Goal: Complete application form

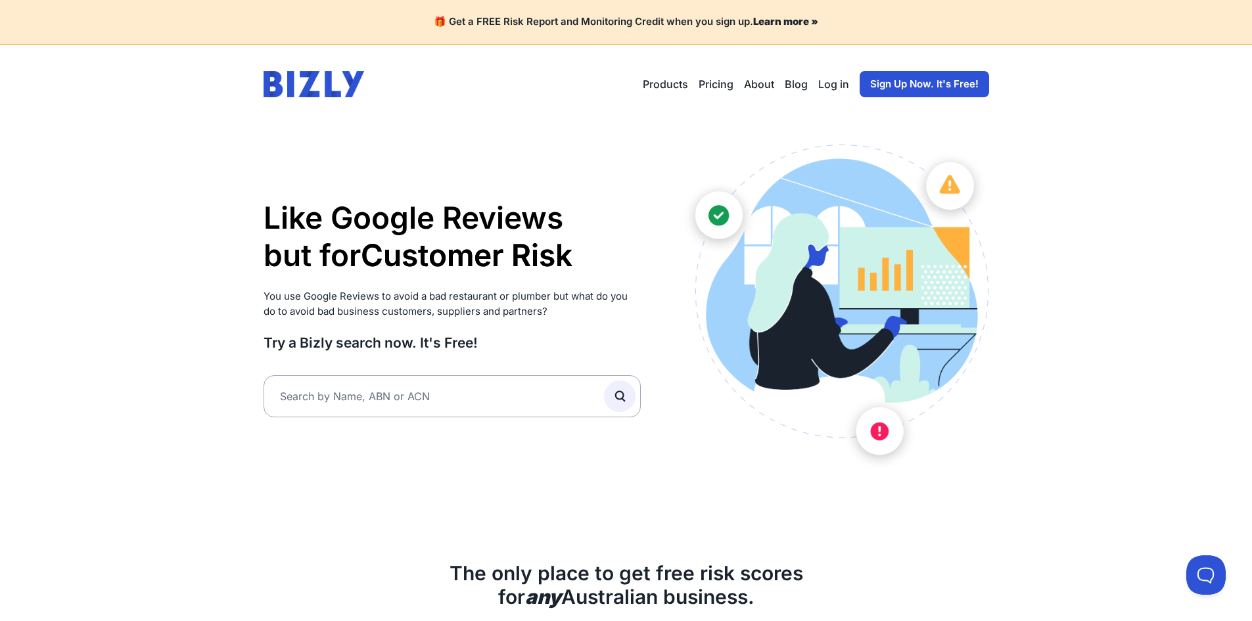
click at [916, 80] on link "Sign Up Now. It's Free!" at bounding box center [925, 84] width 130 height 26
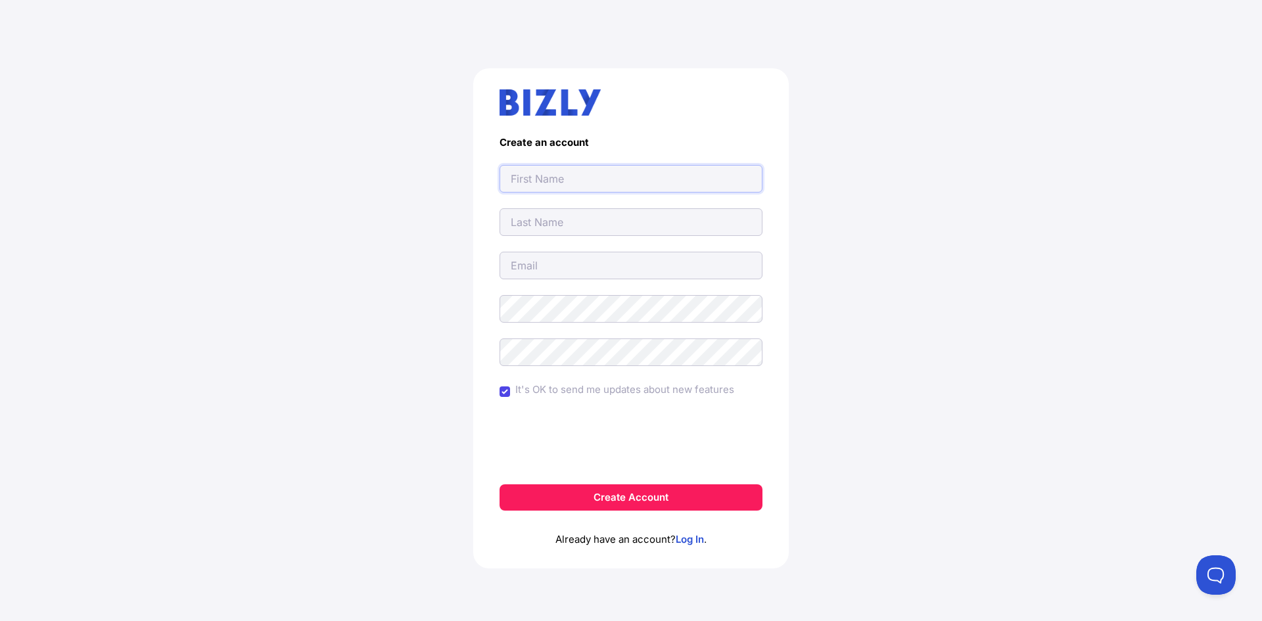
click at [534, 169] on input "text" at bounding box center [631, 179] width 263 height 28
drag, startPoint x: 310, startPoint y: 204, endPoint x: 360, endPoint y: 217, distance: 50.9
click at [313, 207] on div "Create an account It's OK to send me updates about new features Create Account …" at bounding box center [631, 324] width 1210 height 574
click at [559, 195] on form "Create an account It's OK to send me updates about new features Create Account" at bounding box center [631, 324] width 263 height 374
paste input "Russel Glazing"
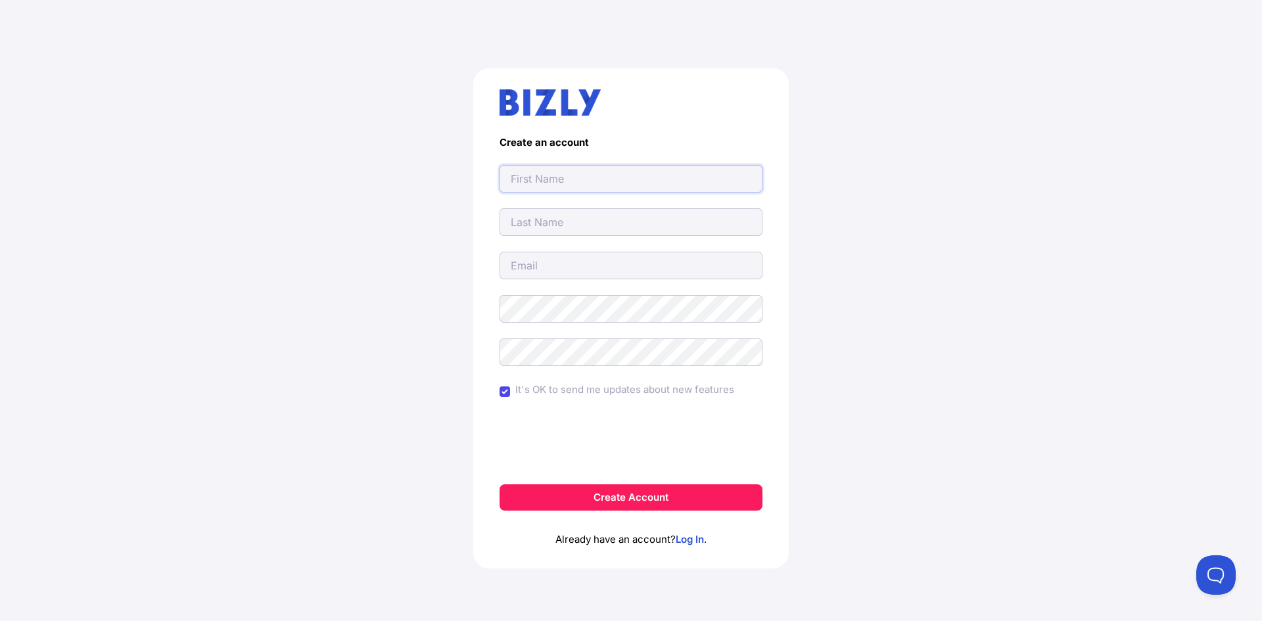
click at [537, 179] on input "text" at bounding box center [631, 179] width 263 height 28
click at [569, 185] on input "Russel Glazing" at bounding box center [631, 179] width 263 height 28
type input "Russel"
click at [536, 225] on input "text" at bounding box center [631, 222] width 263 height 28
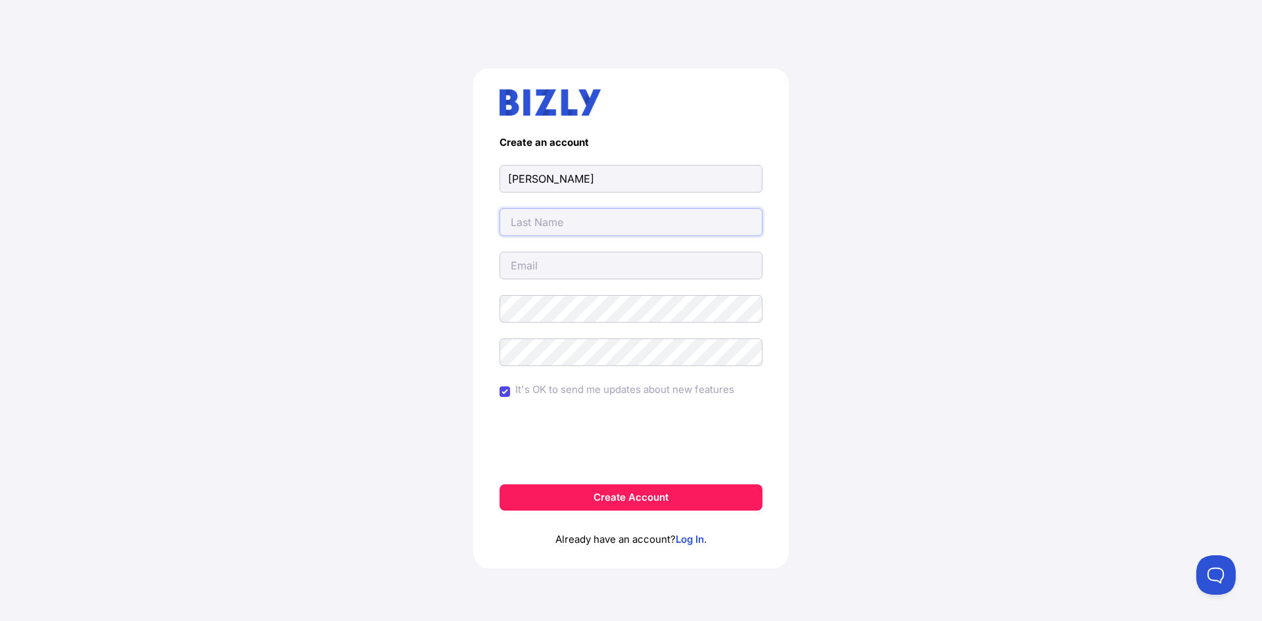
paste input "Glazing"
type input "Glazing"
click at [531, 265] on input "email" at bounding box center [631, 266] width 263 height 28
type input "russelglazing222@gmail.com"
click at [333, 348] on div "Create an account Russel Glazing russelglazing222@gmail.com It's OK to send me …" at bounding box center [631, 324] width 1210 height 574
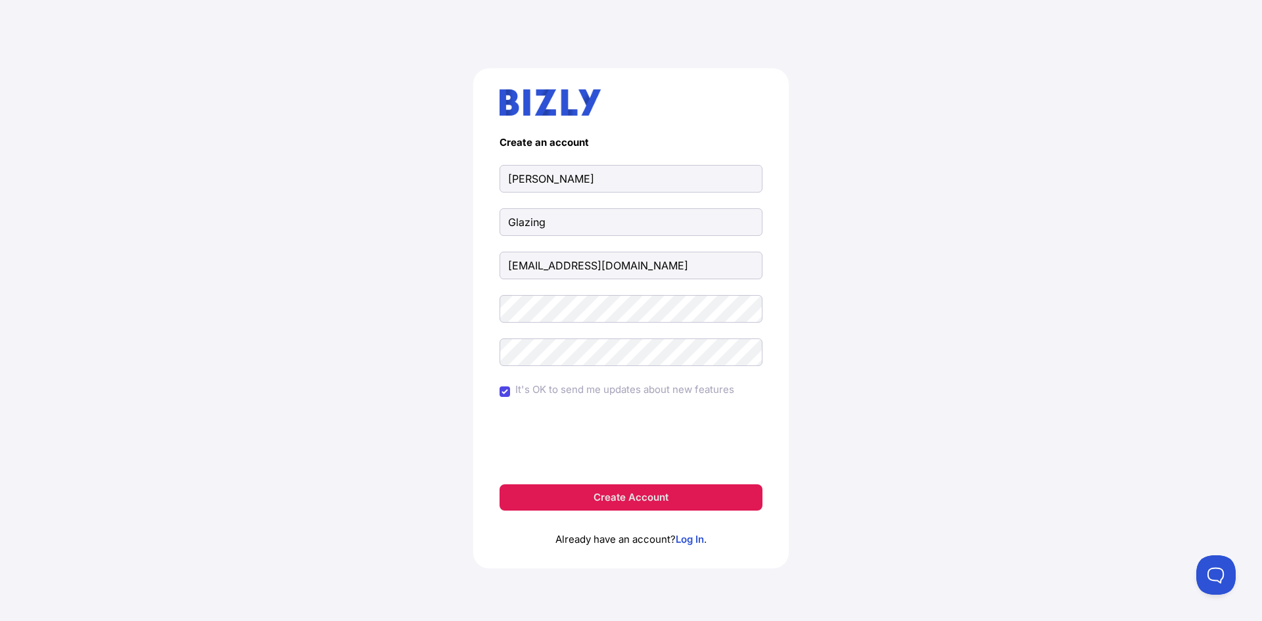
click at [642, 497] on button "Create Account" at bounding box center [631, 498] width 263 height 26
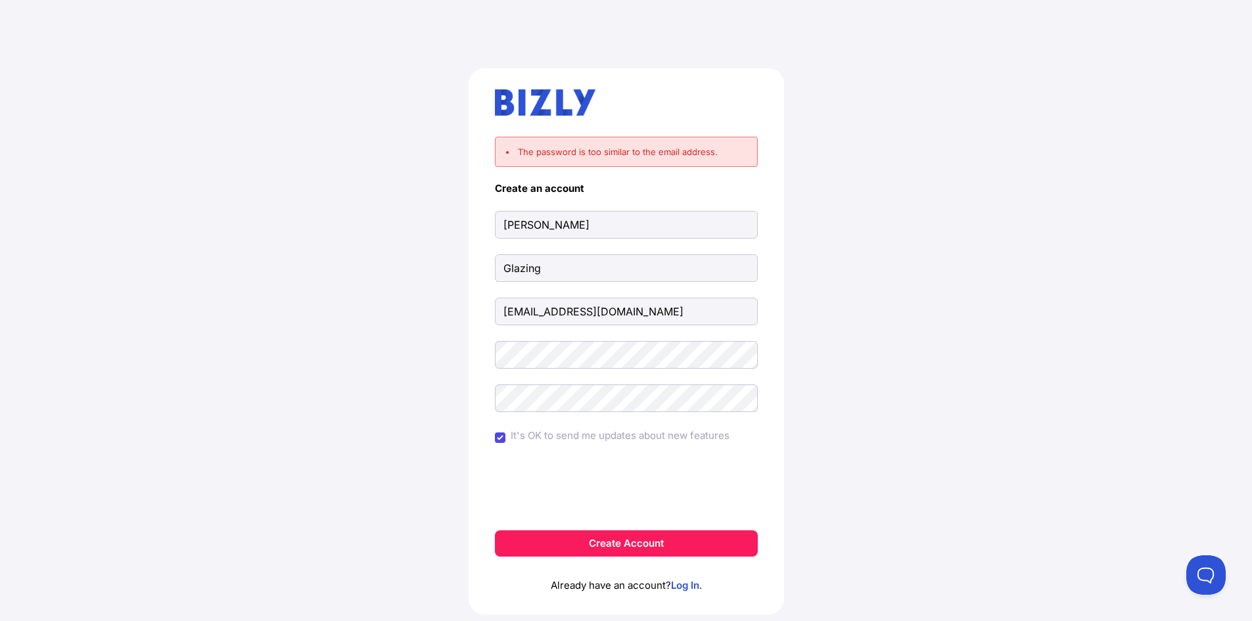
click at [332, 373] on div "The password is too similar to the email address. Create an account Russel Glaz…" at bounding box center [626, 347] width 1200 height 620
click at [632, 542] on button "Create Account" at bounding box center [626, 544] width 263 height 26
click at [330, 315] on div "The password is too similar to the last name. Create an account [PERSON_NAME] […" at bounding box center [626, 347] width 1200 height 620
click at [321, 268] on div "The password is too similar to the last name. Create an account Russel Glazing …" at bounding box center [626, 347] width 1200 height 620
click at [612, 546] on button "Create Account" at bounding box center [626, 544] width 263 height 26
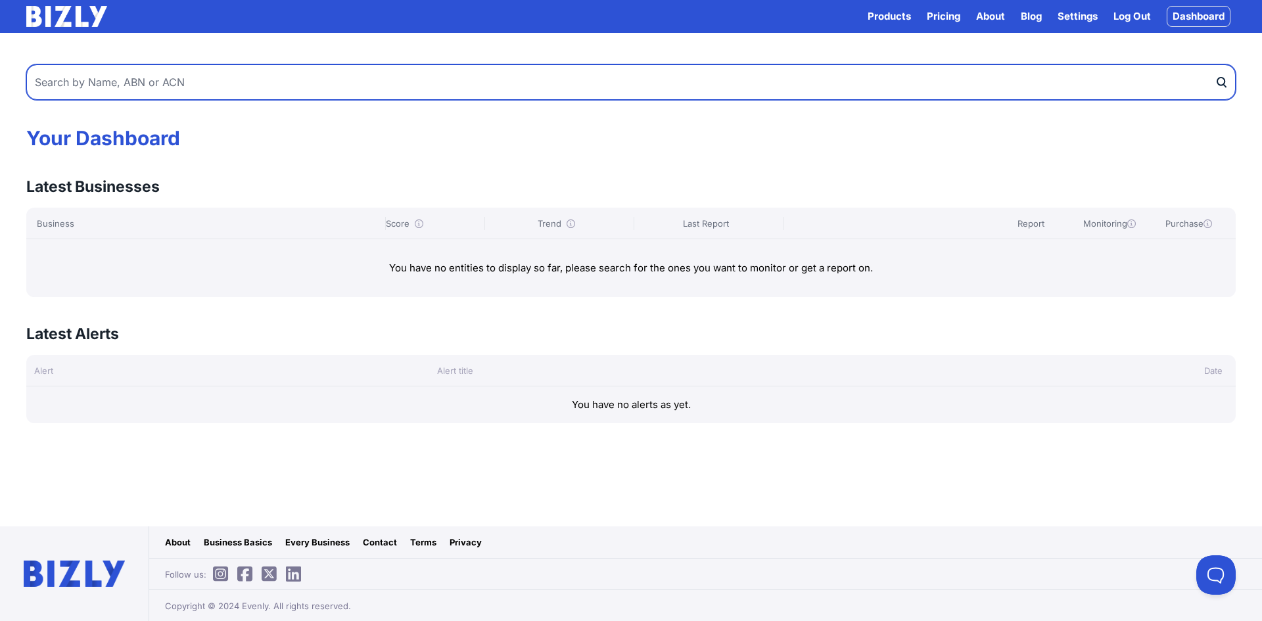
click at [186, 82] on input "text" at bounding box center [631, 81] width 1210 height 35
click at [179, 72] on input "text" at bounding box center [631, 81] width 1210 height 35
paste input "85548442740"
type input "85548442740"
click at [1215, 64] on button "submit" at bounding box center [1225, 81] width 21 height 35
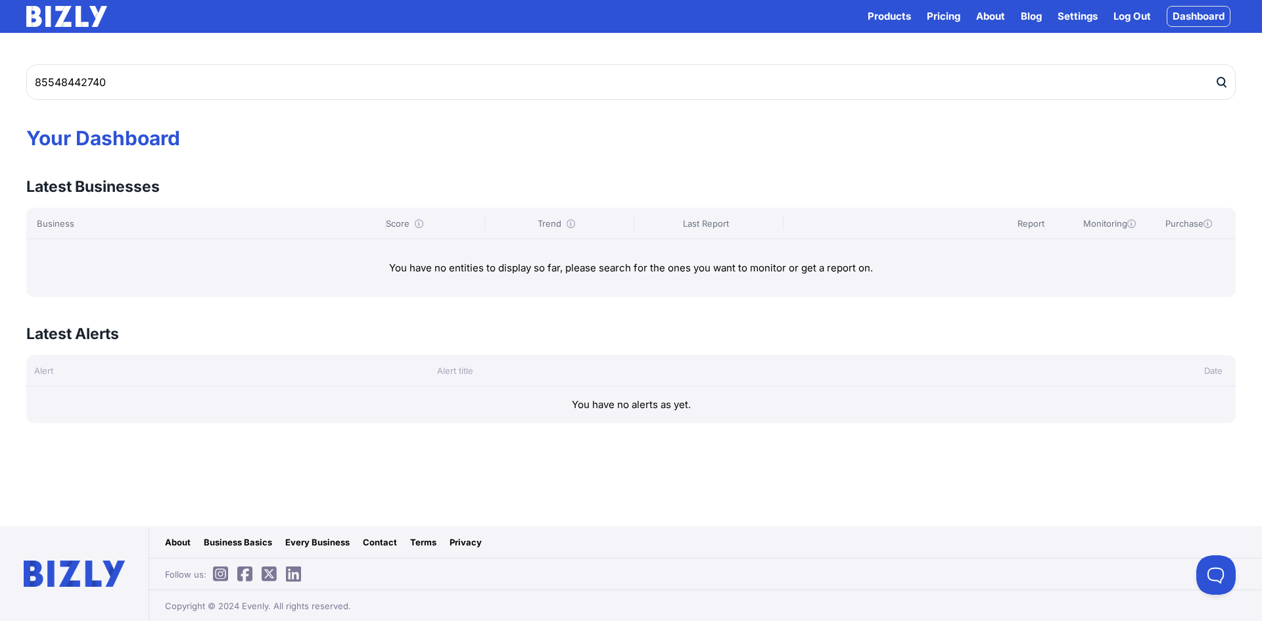
click at [379, 151] on div "85548442740 Your Dashboard Latest Businesses View all Business Score Trend Last…" at bounding box center [631, 236] width 1262 height 375
